Goal: Find contact information: Find contact information

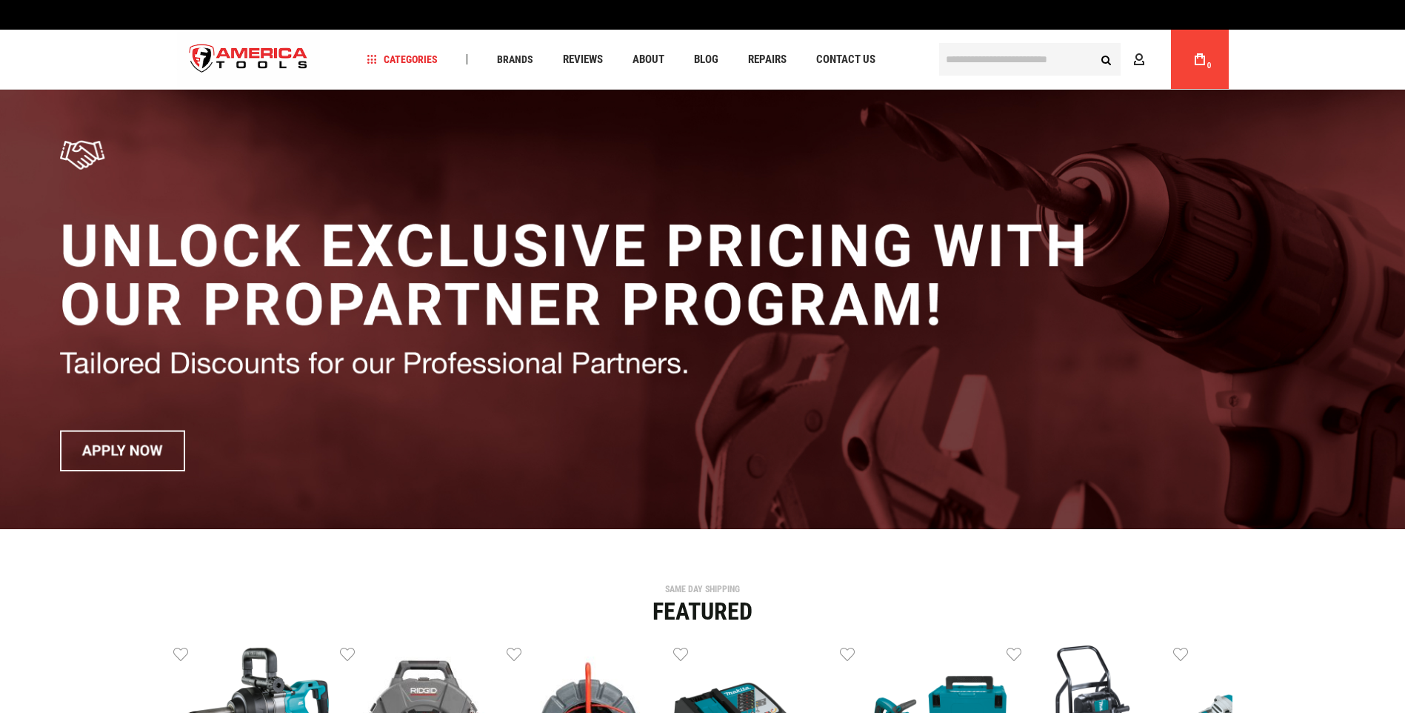
click at [763, 56] on span "Repairs" at bounding box center [767, 59] width 39 height 11
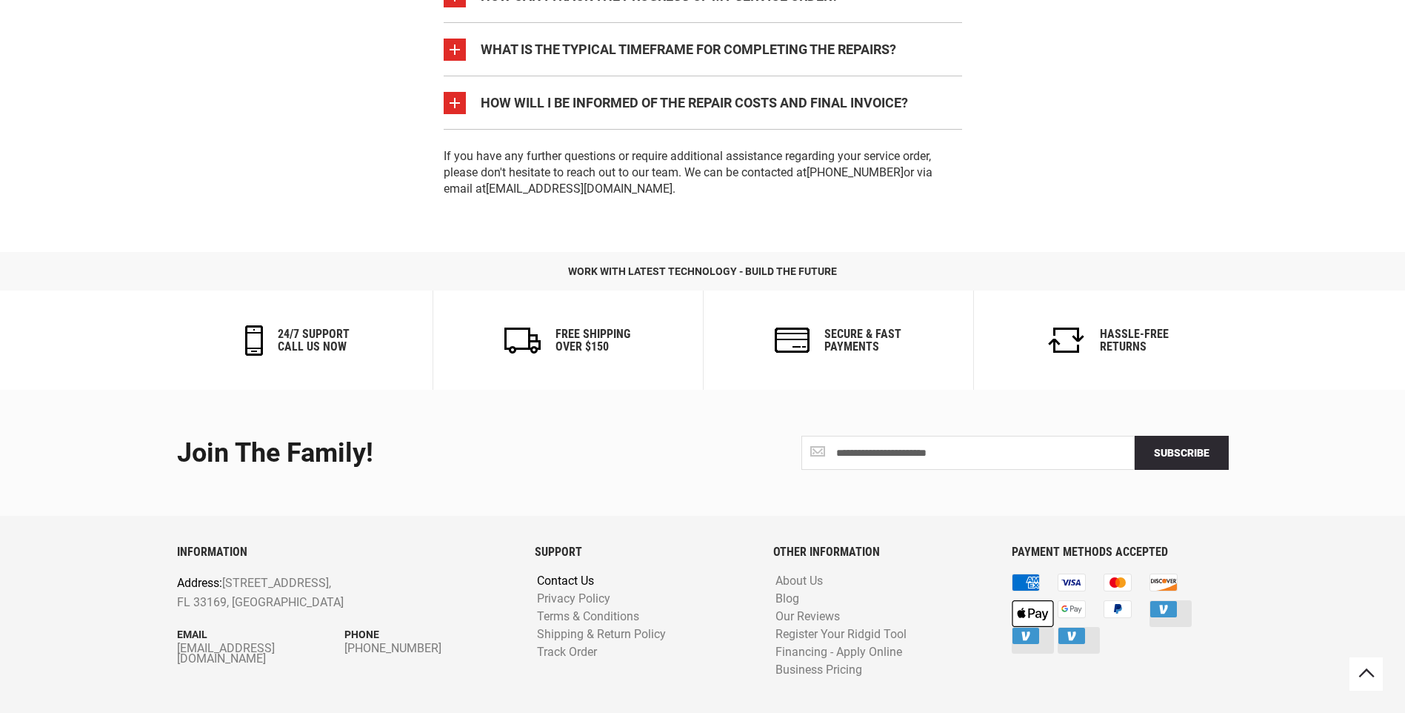
scroll to position [3039, 0]
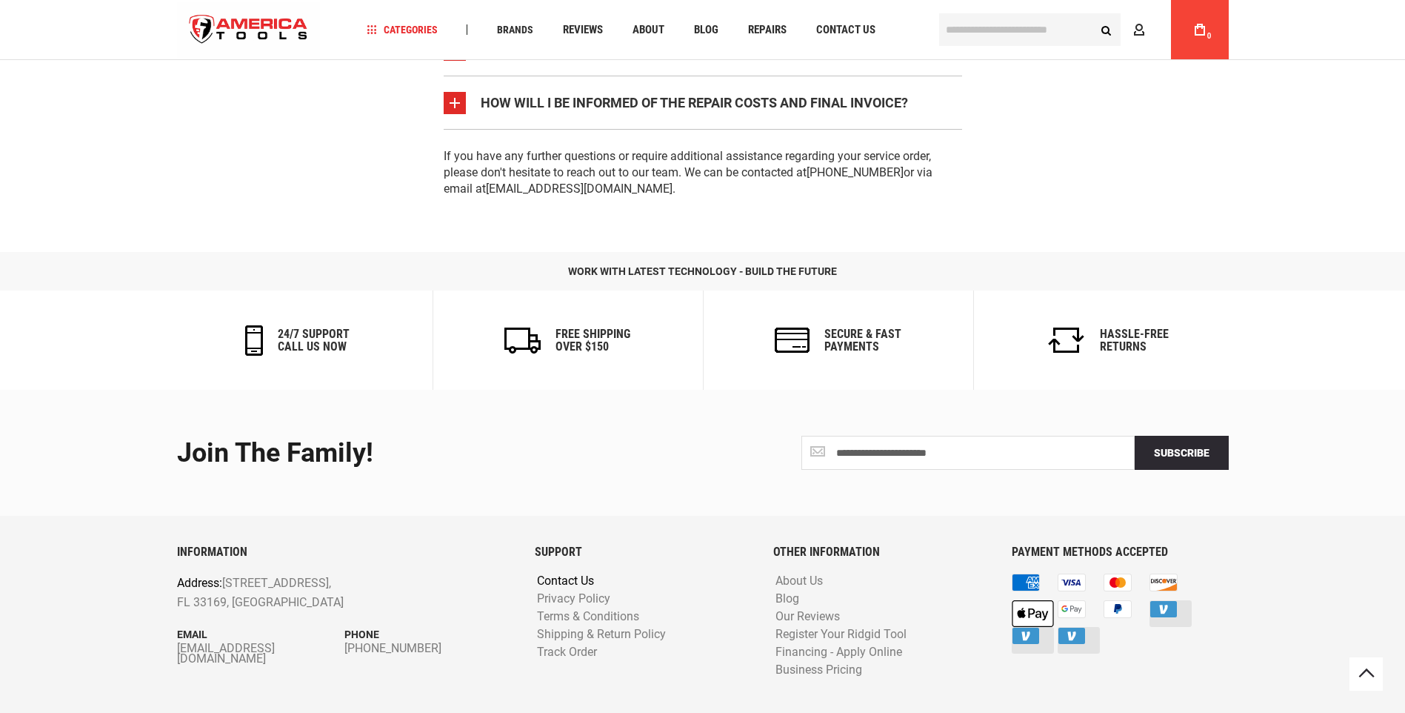
click at [585, 574] on link "Contact Us" at bounding box center [565, 581] width 64 height 14
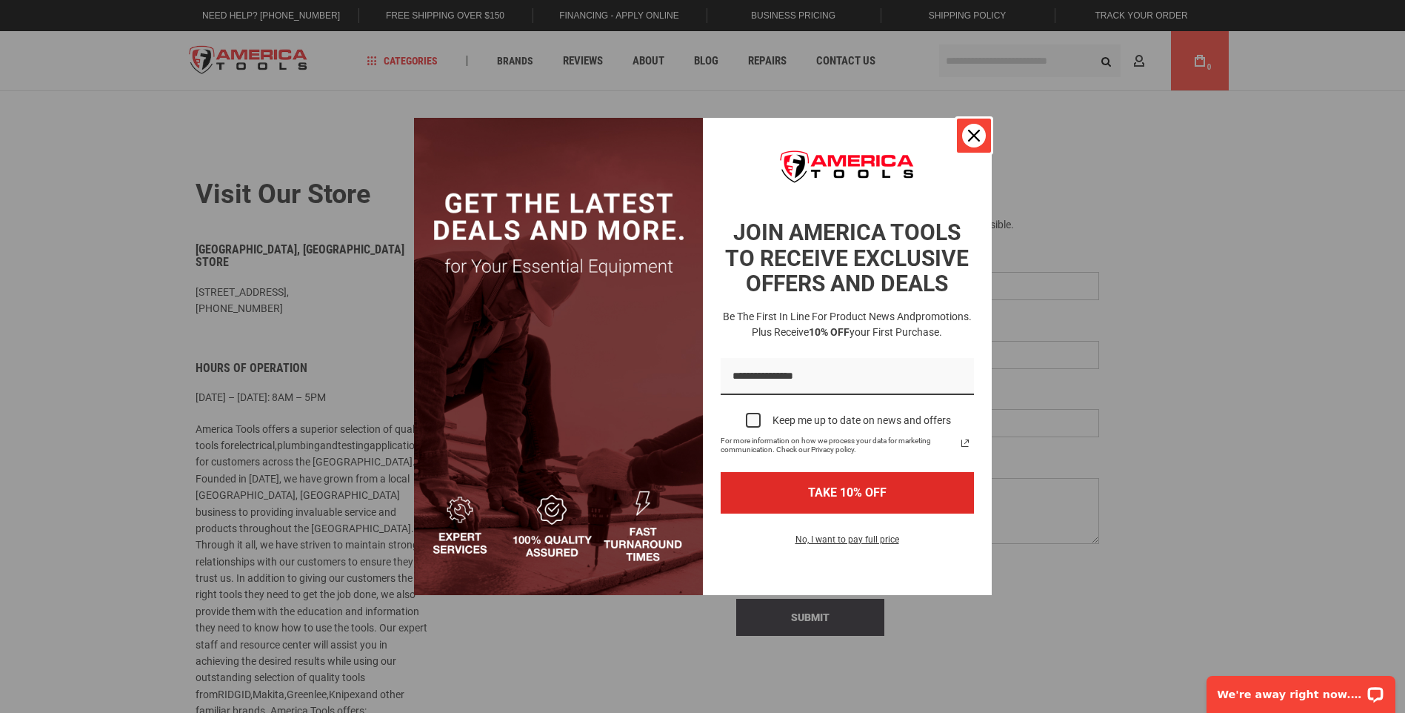
click at [972, 141] on icon "close icon" at bounding box center [974, 136] width 12 height 12
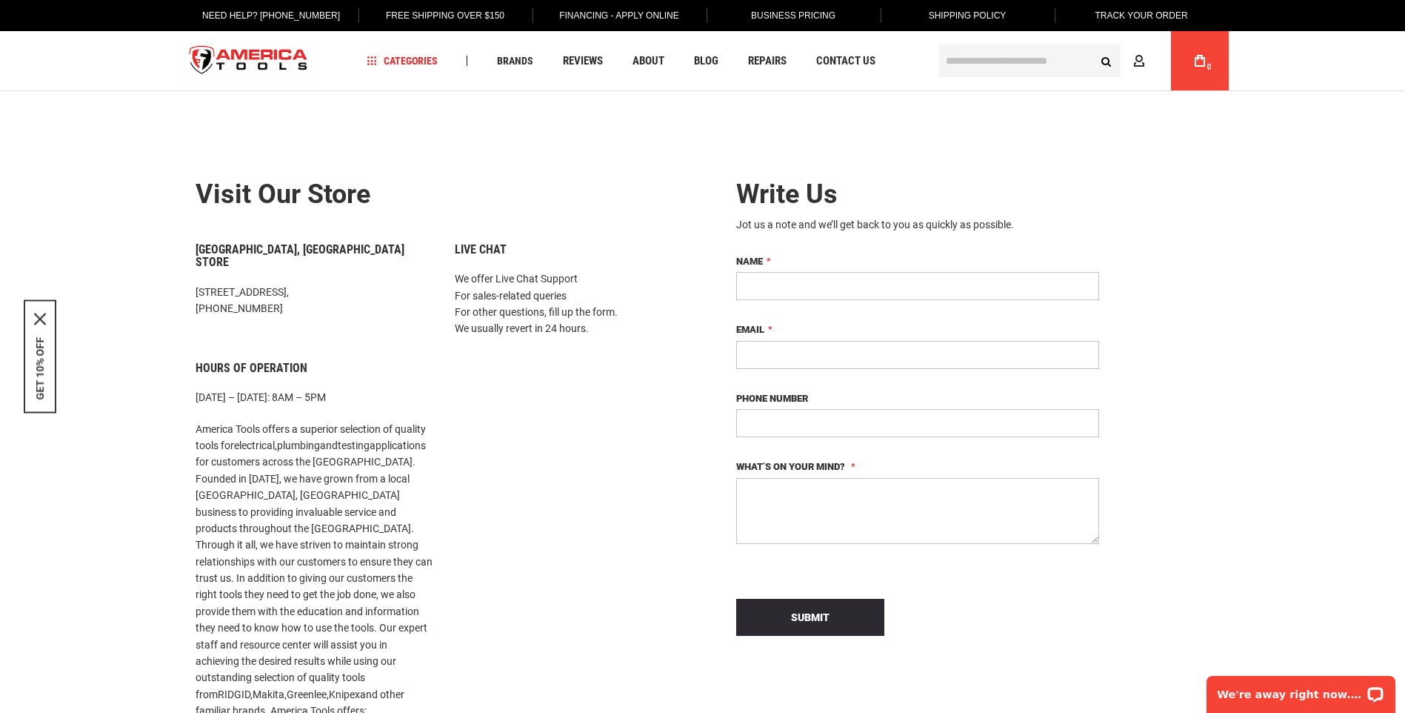
click at [250, 57] on img "store logo" at bounding box center [249, 61] width 144 height 56
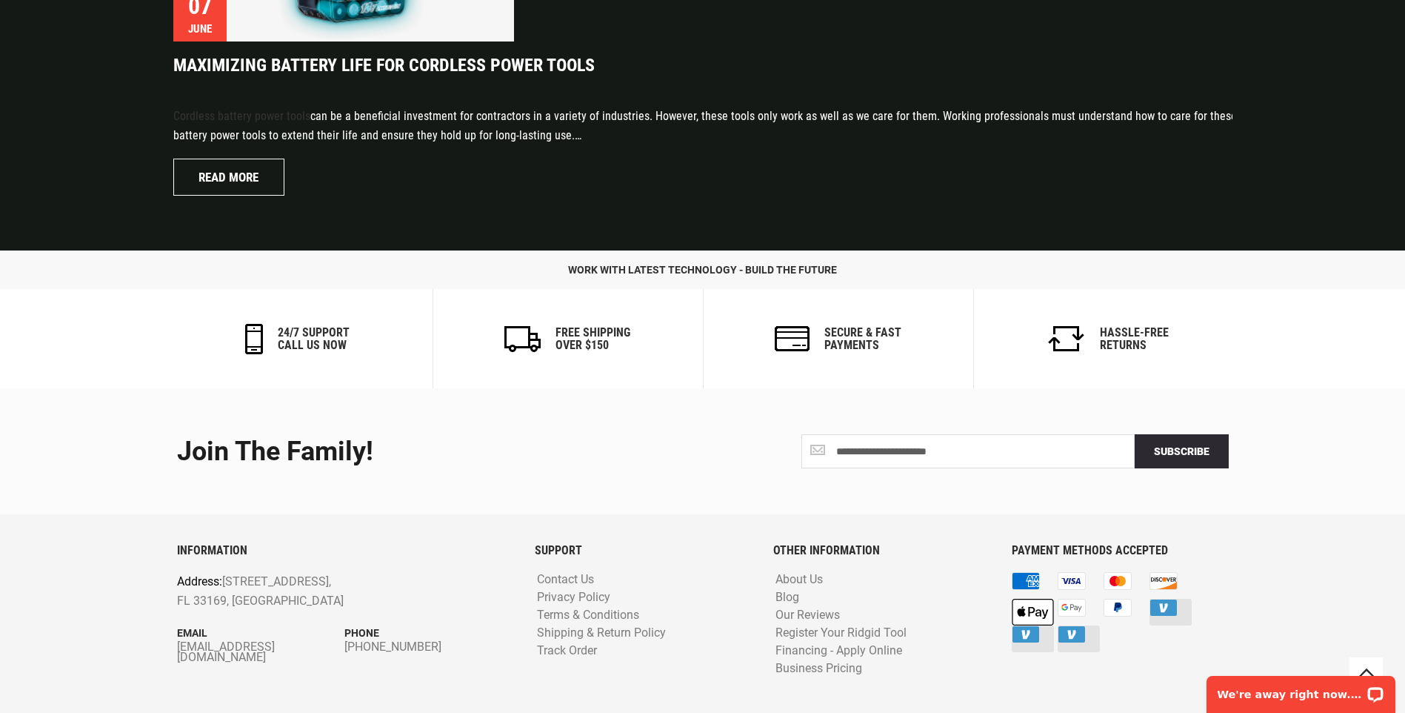
scroll to position [3530, 0]
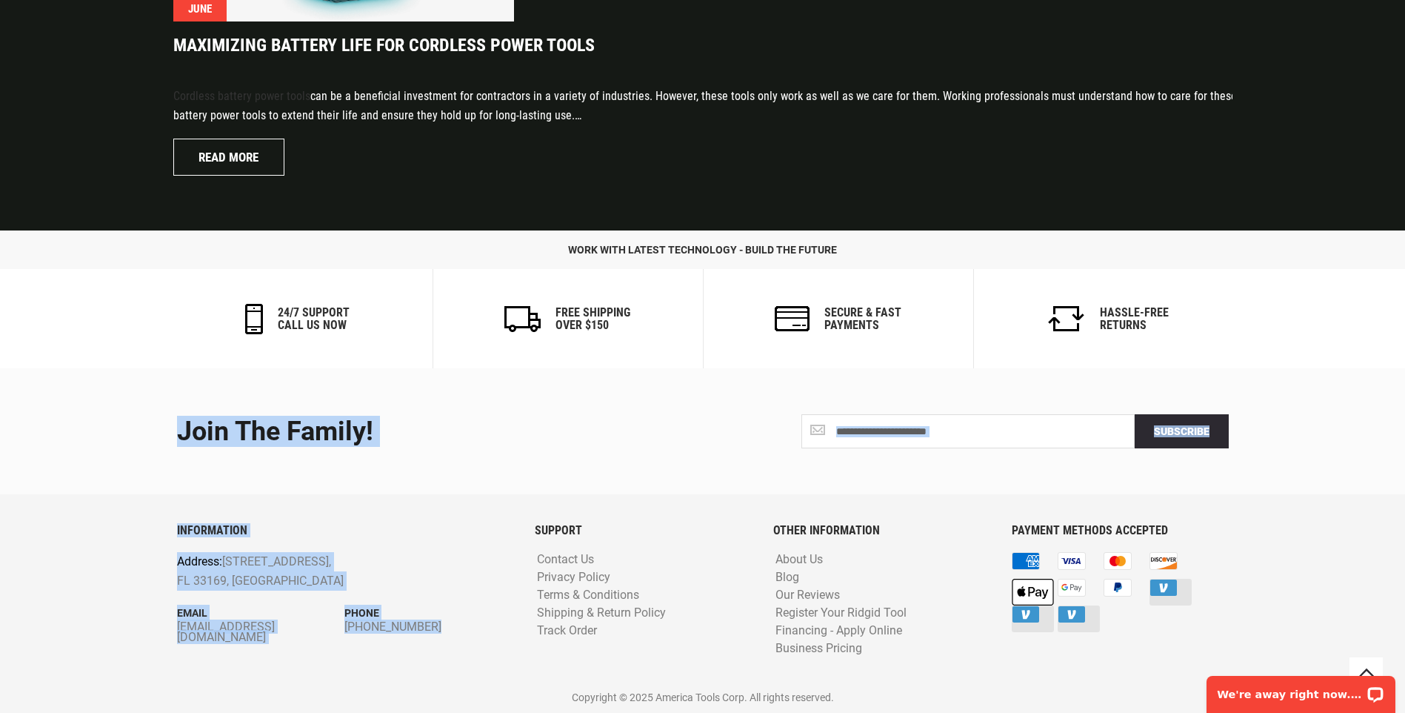
drag, startPoint x: 168, startPoint y: 625, endPoint x: 159, endPoint y: 702, distance: 77.6
click at [159, 705] on footer "**********" at bounding box center [702, 540] width 1405 height 345
copy div "Join the Family! Join the Family! Subscribe INFORMATION Address: [STREET_ADDRES…"
click at [256, 664] on div "INFORMATION Address: [STREET_ADDRESS] Email [EMAIL_ADDRESS][DOMAIN_NAME] Phone …" at bounding box center [345, 603] width 358 height 158
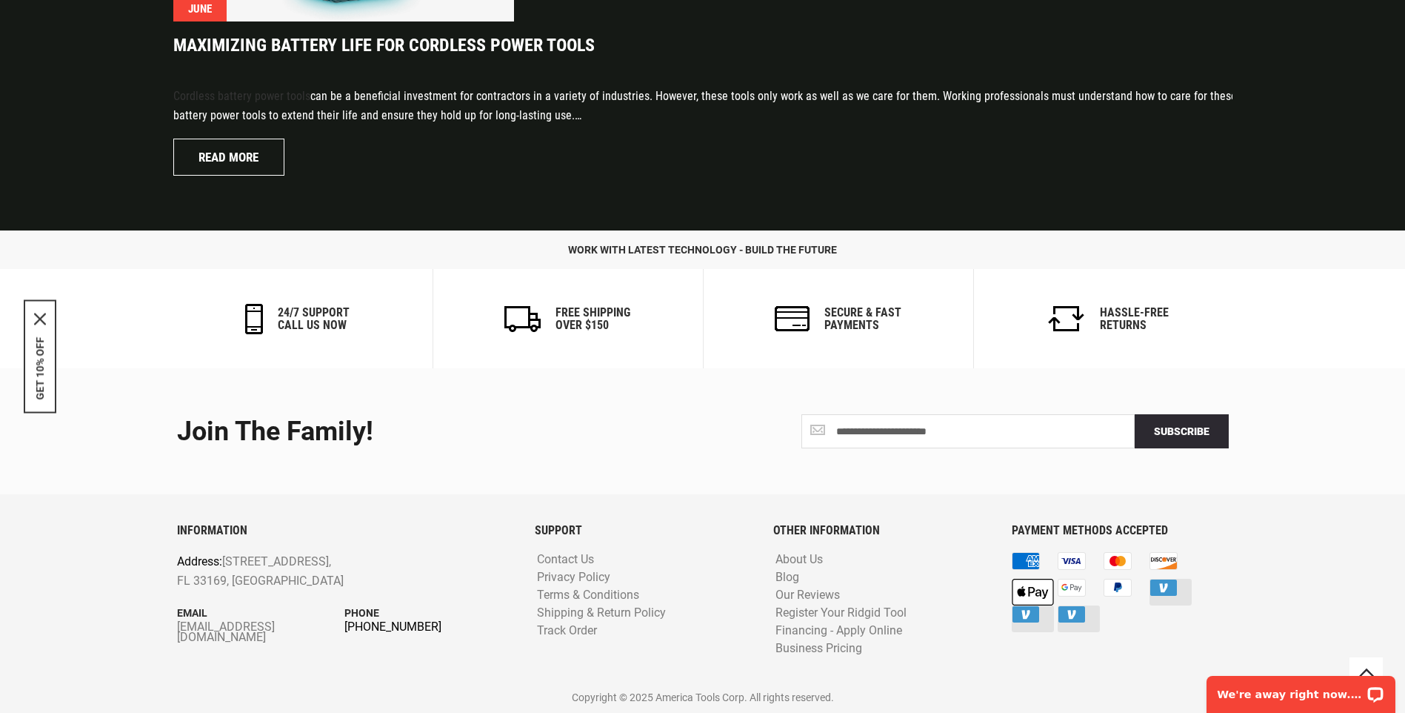
click at [359, 629] on link "[PHONE_NUMBER]" at bounding box center [429, 627] width 168 height 10
